Goal: Find specific page/section: Find specific page/section

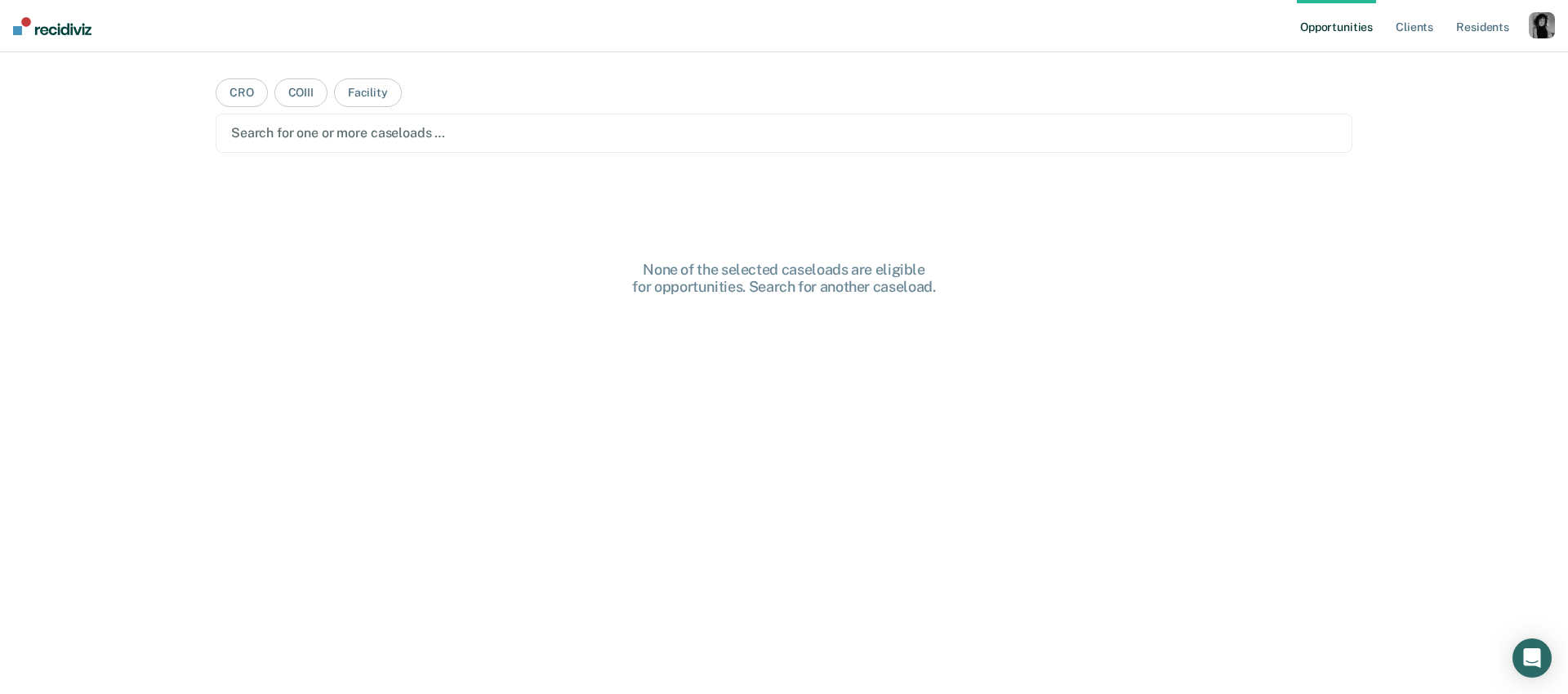
click at [1548, 23] on div "button" at bounding box center [1541, 25] width 26 height 26
click at [1494, 70] on link "Profile" at bounding box center [1476, 66] width 131 height 14
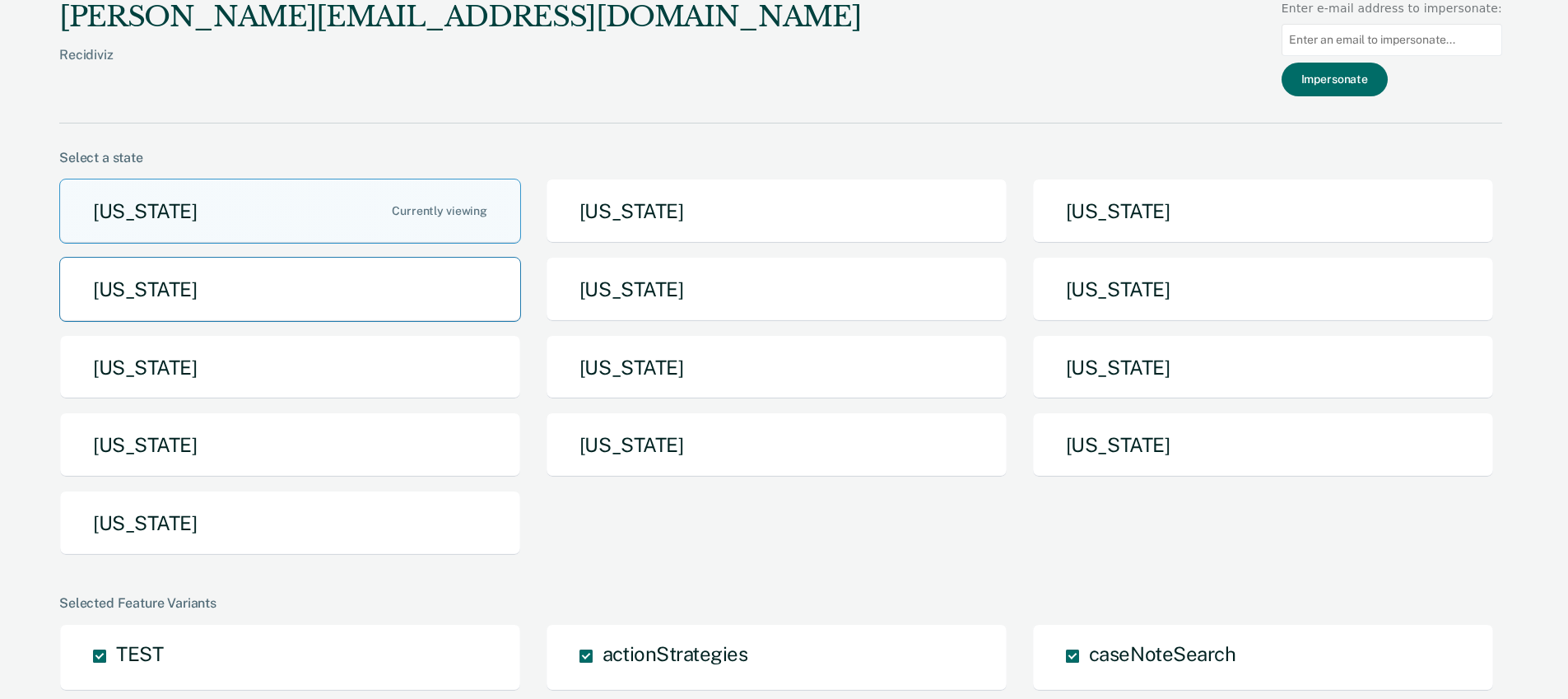
click at [308, 300] on button "[US_STATE]" at bounding box center [289, 289] width 462 height 65
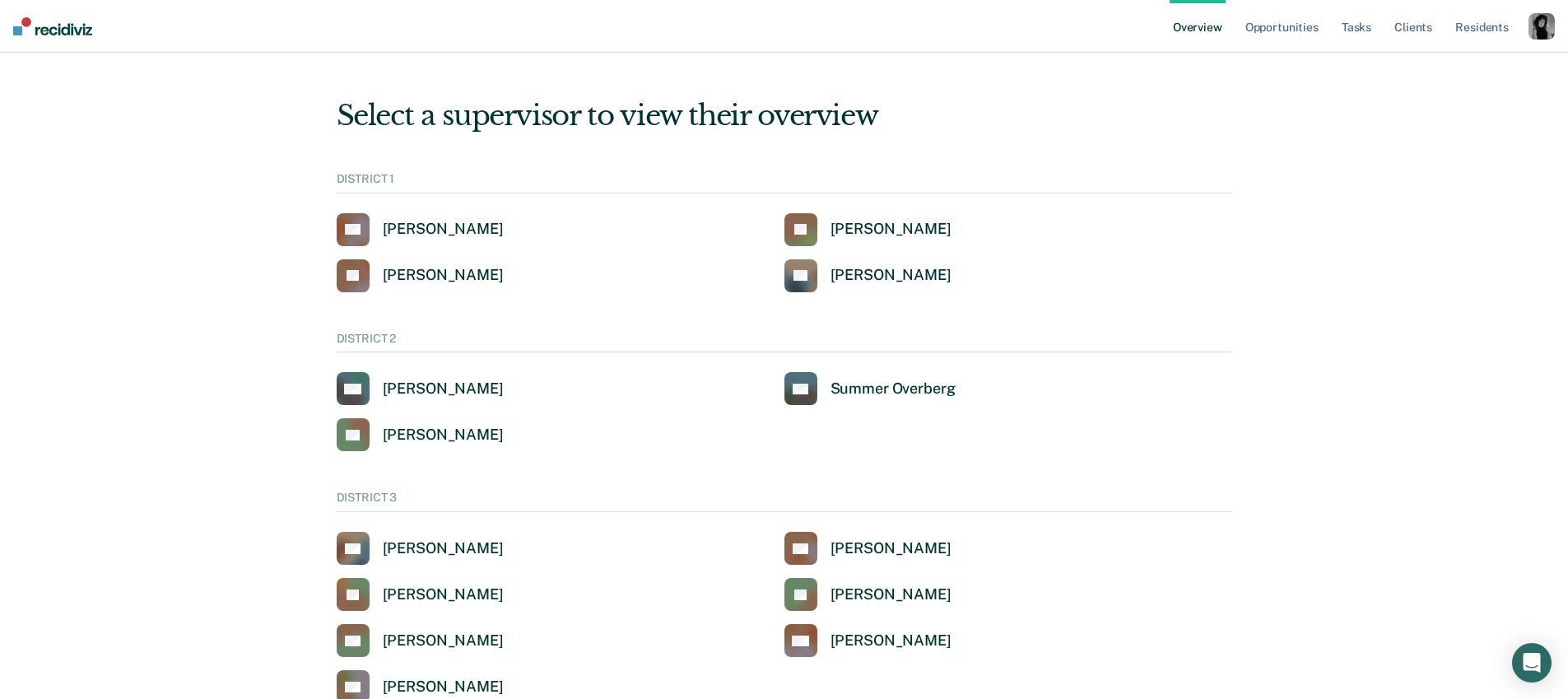
click at [1535, 22] on div "button" at bounding box center [1542, 25] width 26 height 26
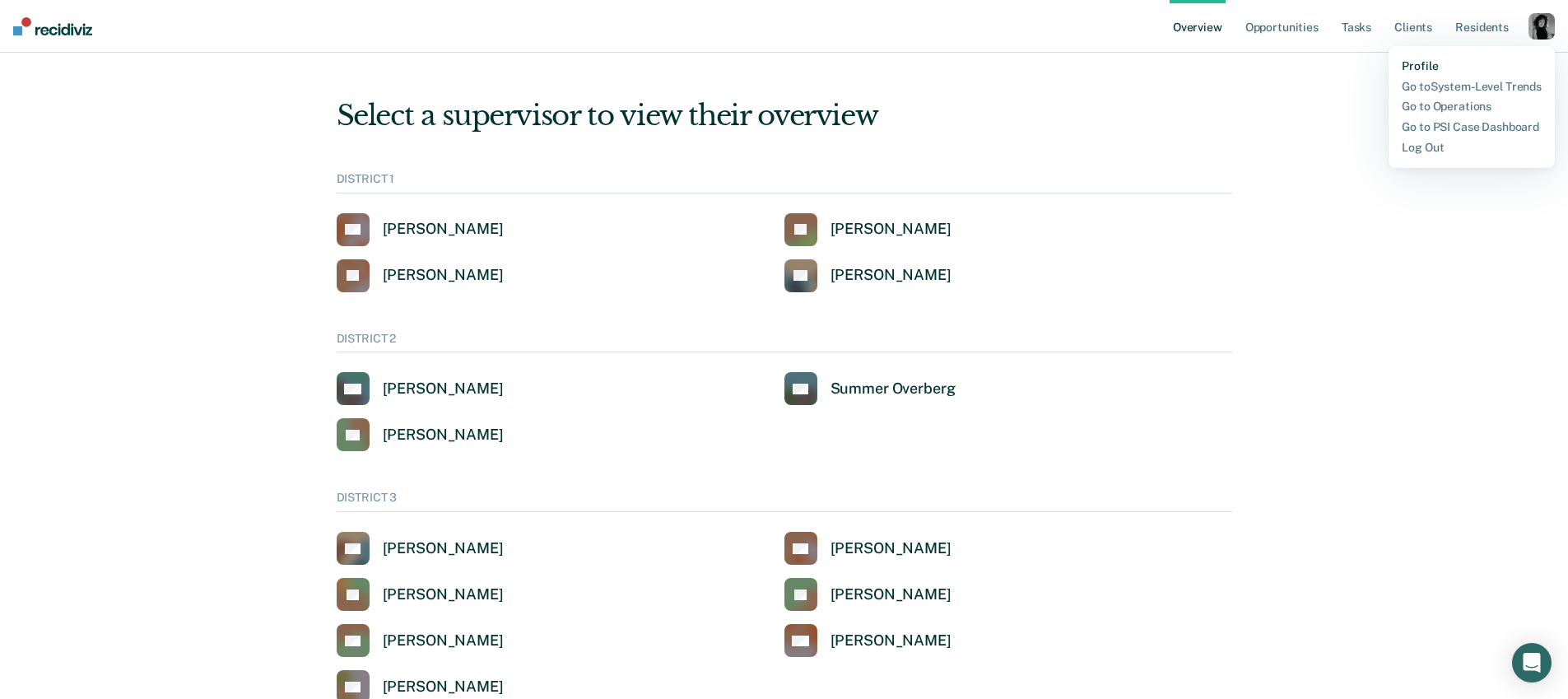
click at [1410, 70] on link "Profile" at bounding box center [1471, 66] width 140 height 14
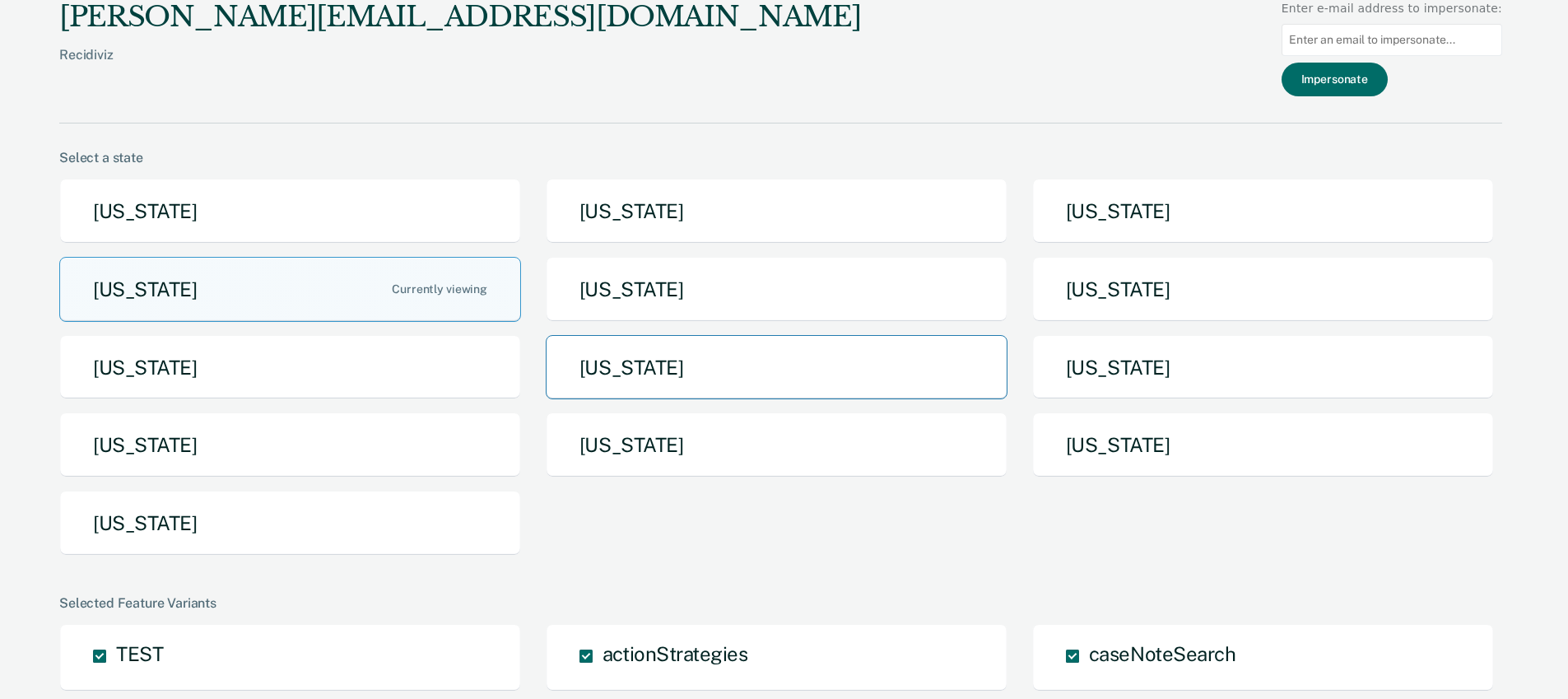
click at [589, 387] on button "[US_STATE]" at bounding box center [777, 368] width 462 height 65
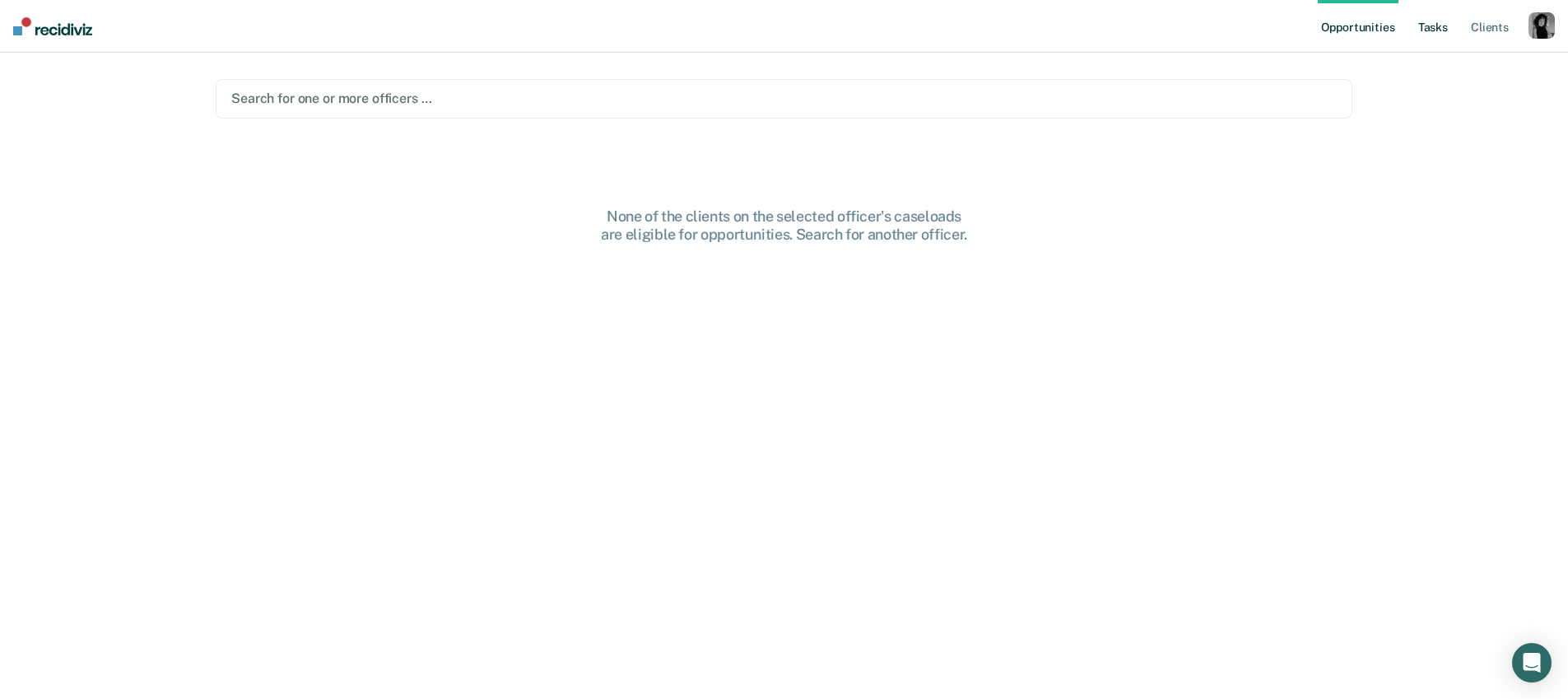
click at [1444, 29] on link "Tasks" at bounding box center [1433, 26] width 36 height 53
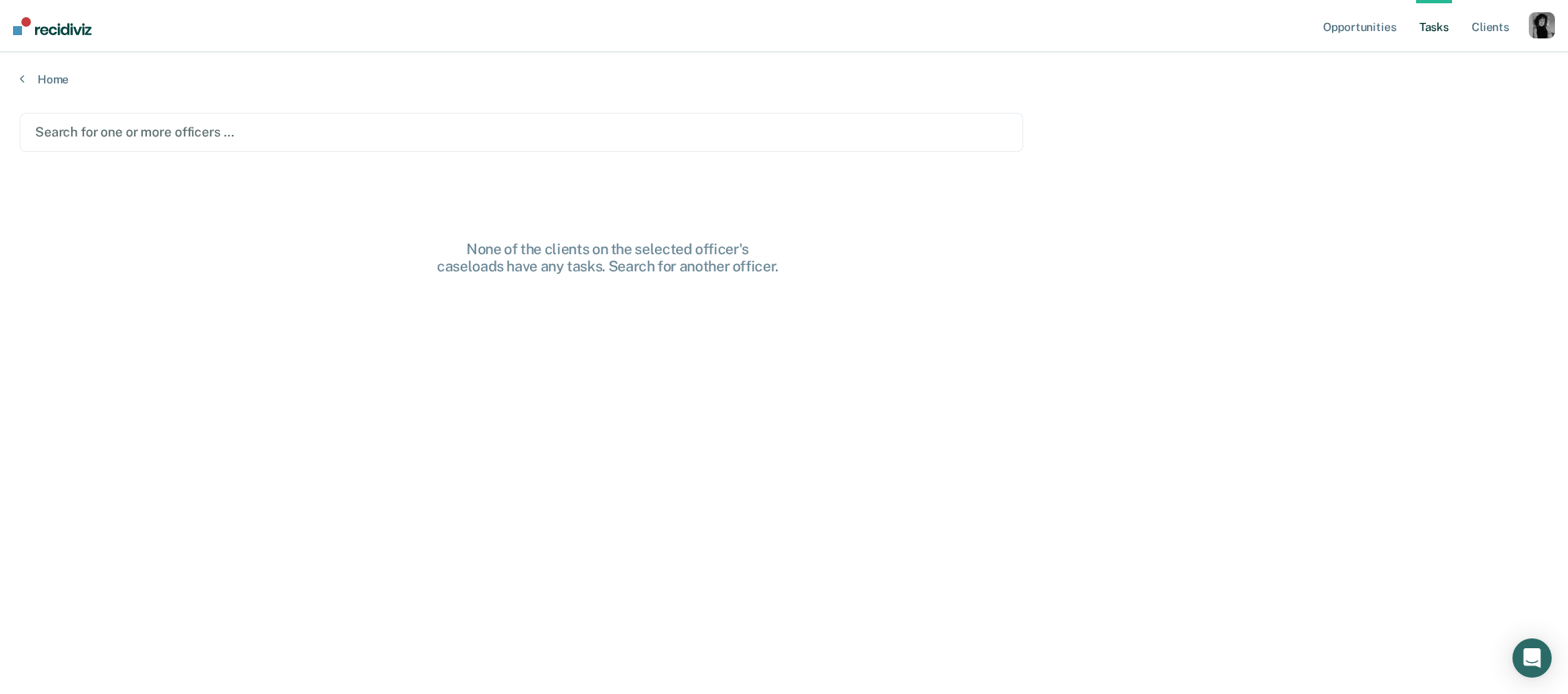
click at [642, 132] on div at bounding box center [521, 131] width 973 height 18
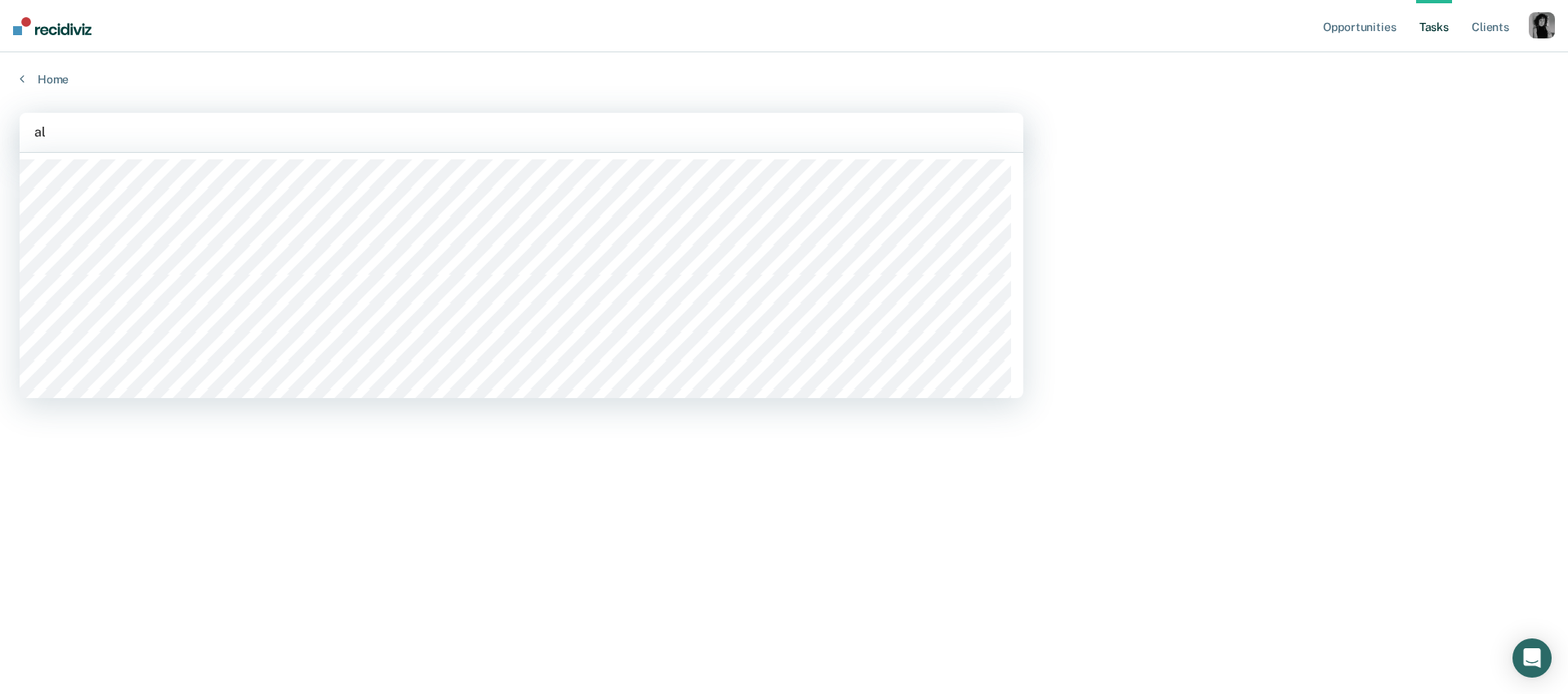
type input "aly"
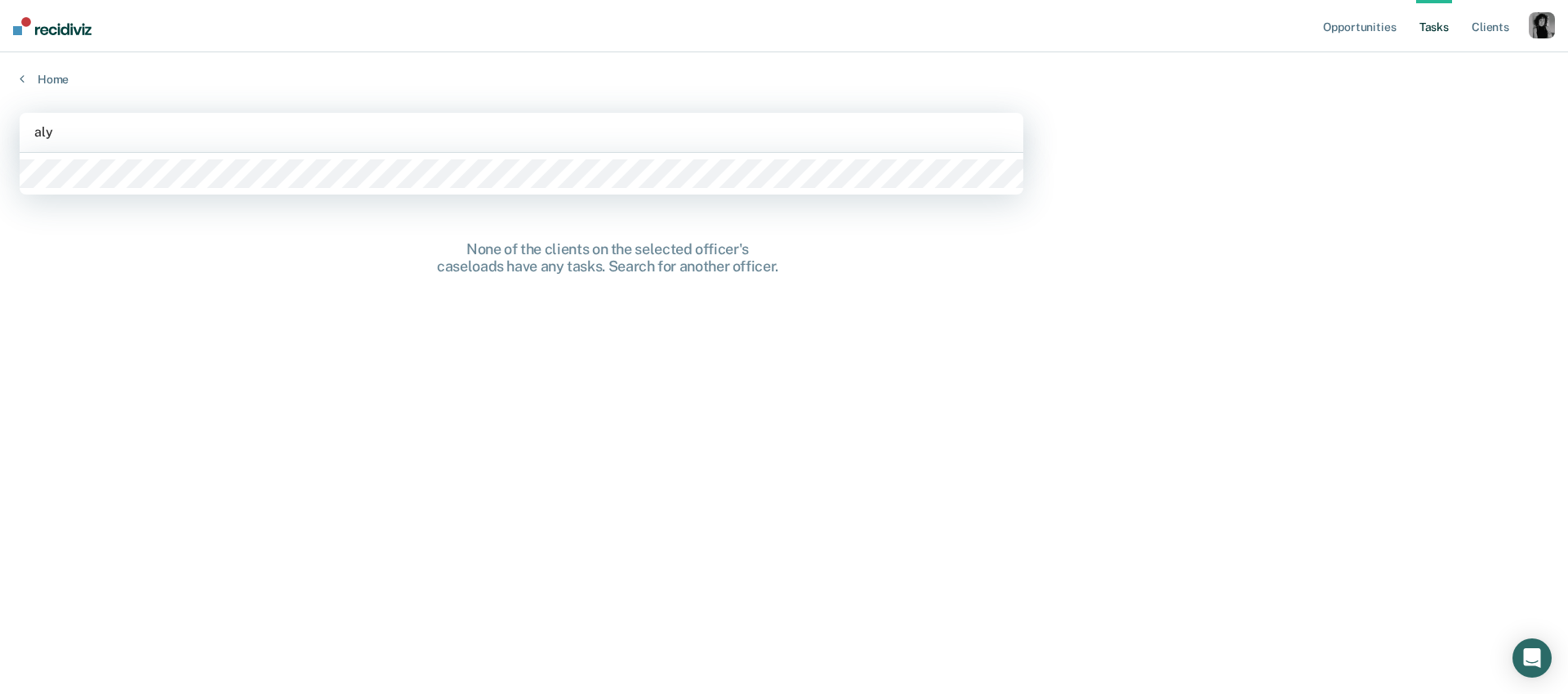
click at [354, 192] on div at bounding box center [521, 173] width 1004 height 42
